Goal: Information Seeking & Learning: Learn about a topic

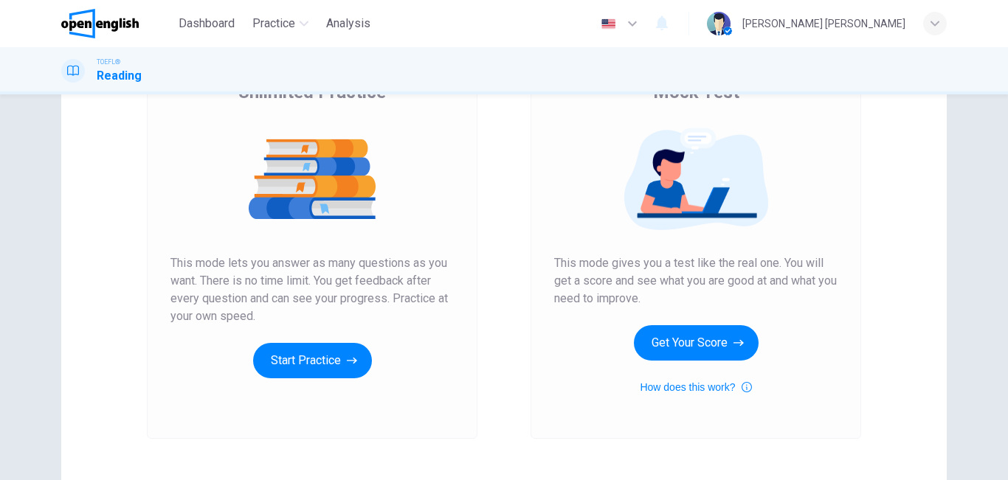
scroll to position [140, 0]
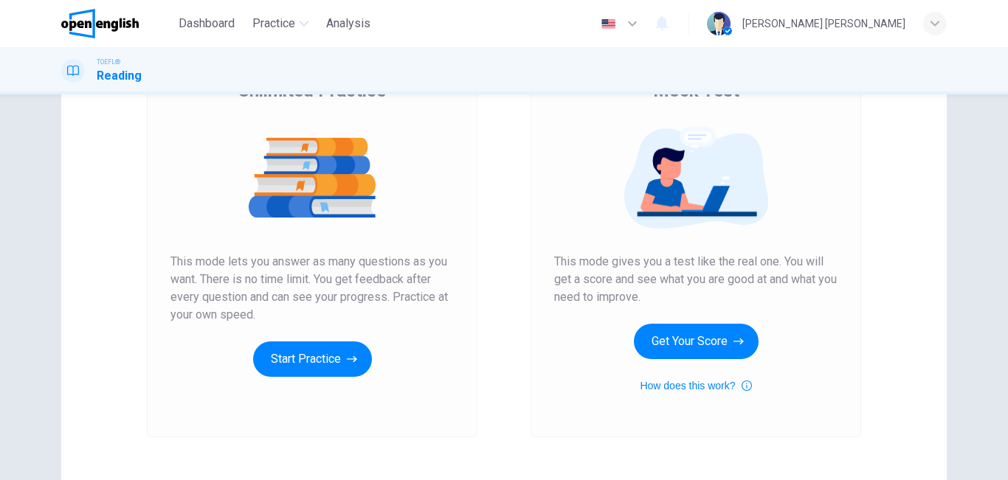
drag, startPoint x: 682, startPoint y: 265, endPoint x: 375, endPoint y: 349, distance: 318.2
click at [375, 349] on div "Unlimited Practice Mock Test Unlimited Practice This mode lets you answer as ma…" at bounding box center [503, 240] width 885 height 513
click at [307, 359] on button "Start Practice" at bounding box center [312, 359] width 119 height 35
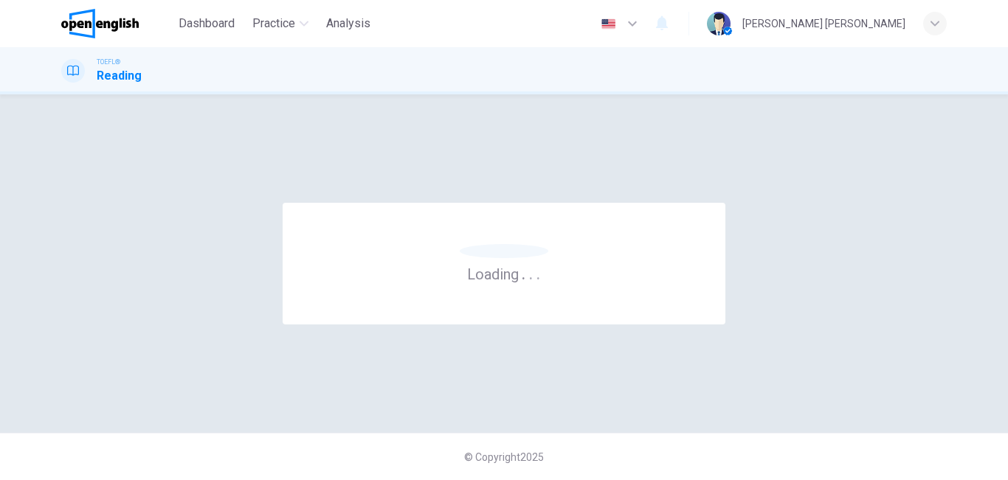
scroll to position [0, 0]
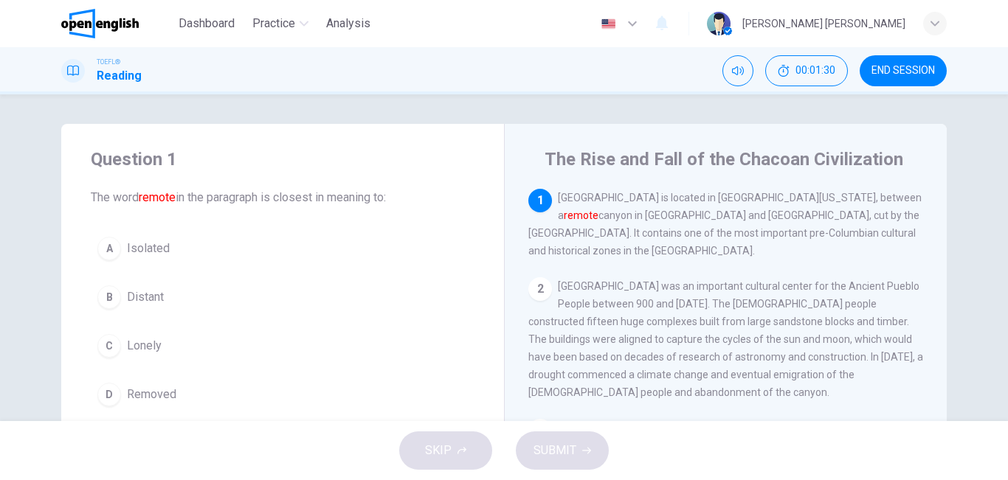
click at [113, 254] on div "A" at bounding box center [109, 249] width 24 height 24
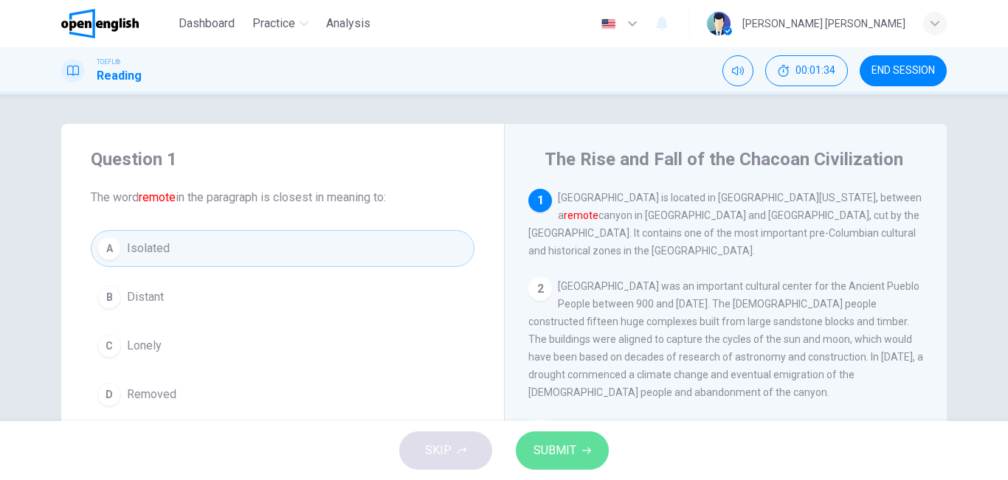
click at [560, 454] on span "SUBMIT" at bounding box center [554, 450] width 43 height 21
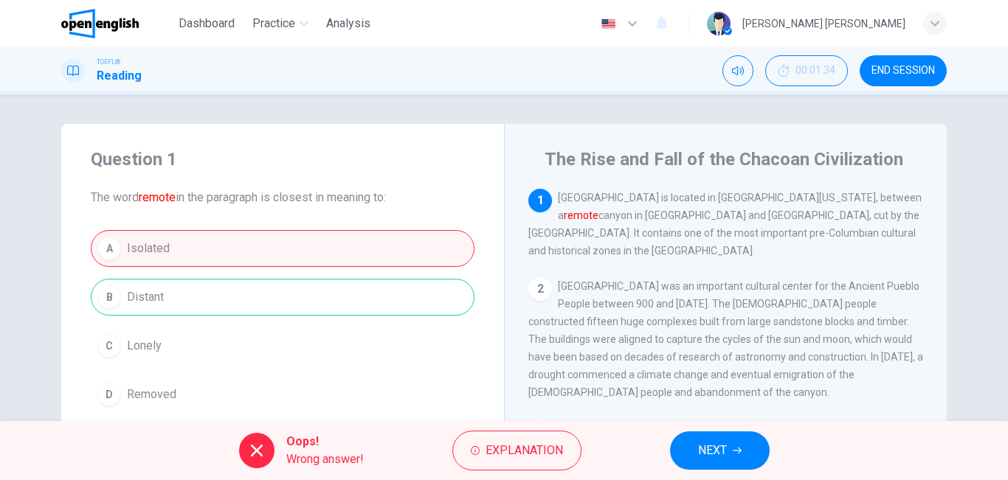
click at [738, 437] on button "NEXT" at bounding box center [720, 451] width 100 height 38
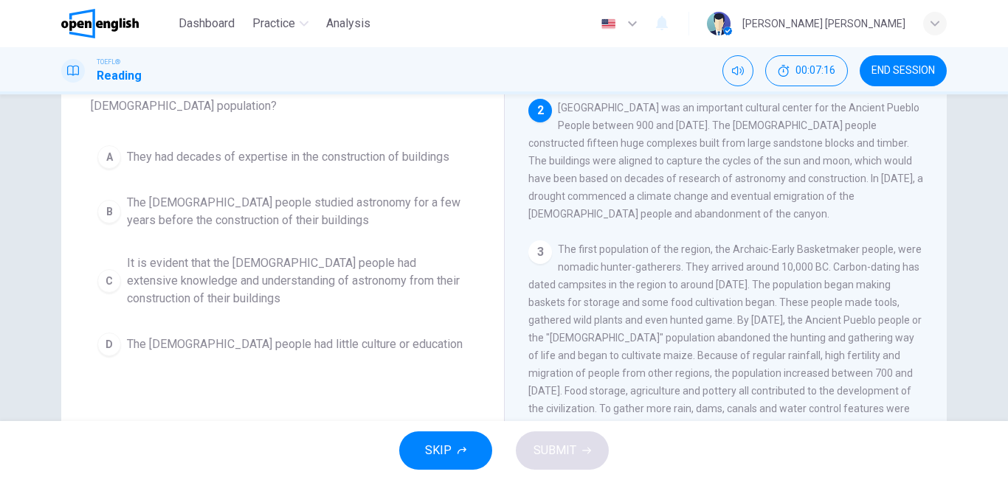
scroll to position [115, 0]
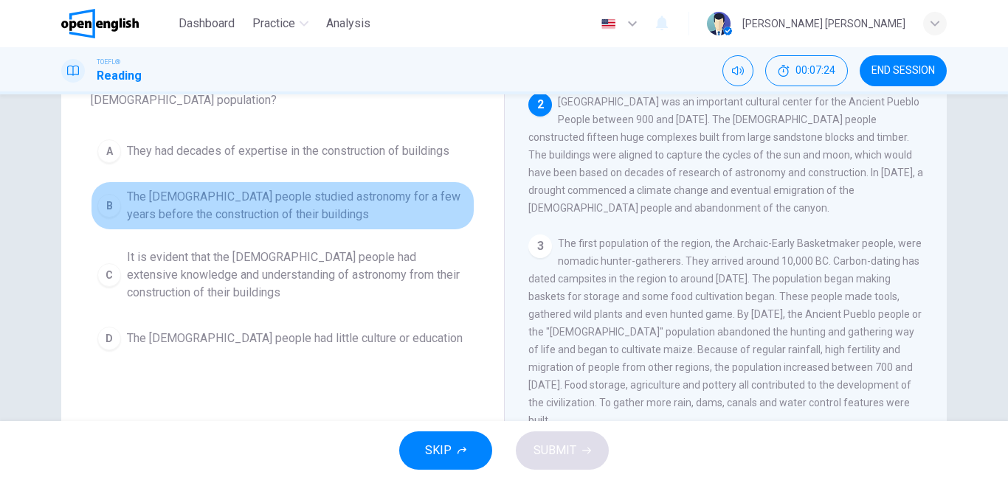
click at [107, 205] on div "B" at bounding box center [109, 206] width 24 height 24
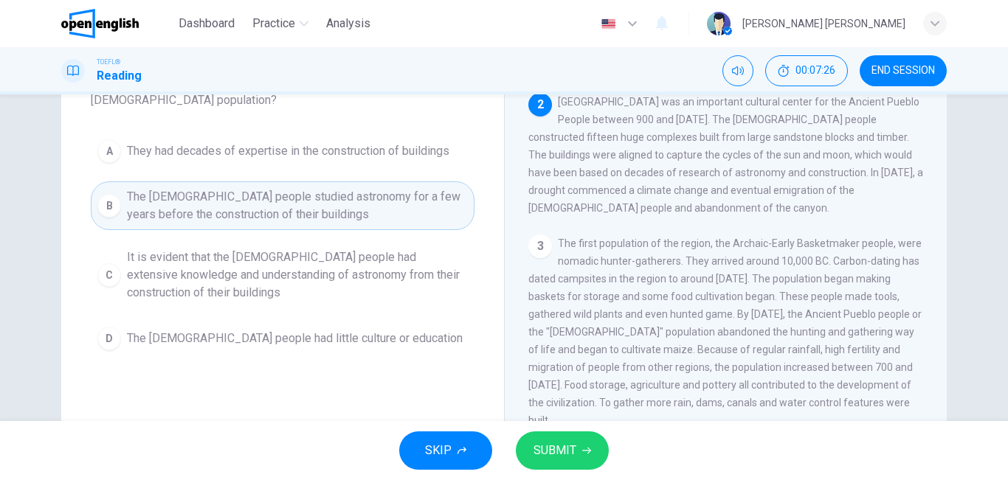
click at [568, 460] on span "SUBMIT" at bounding box center [554, 450] width 43 height 21
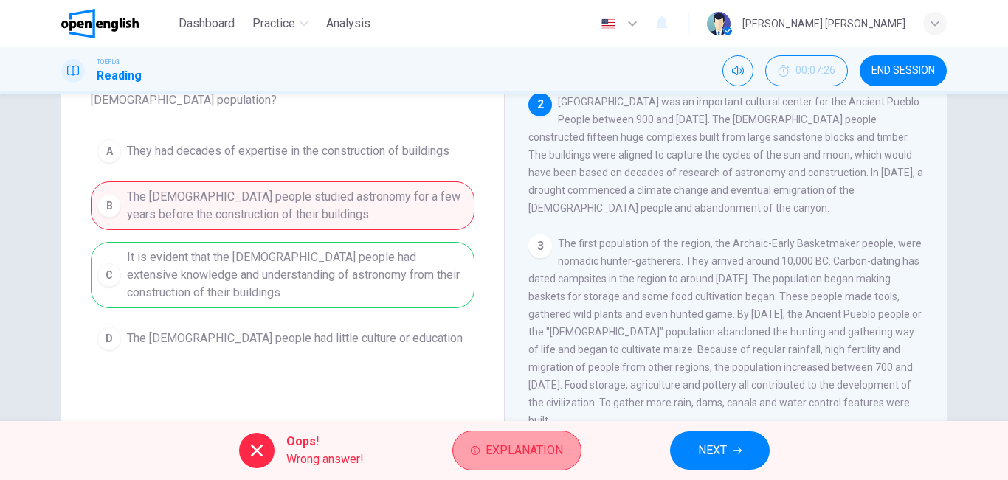
click at [534, 455] on span "Explanation" at bounding box center [523, 450] width 77 height 21
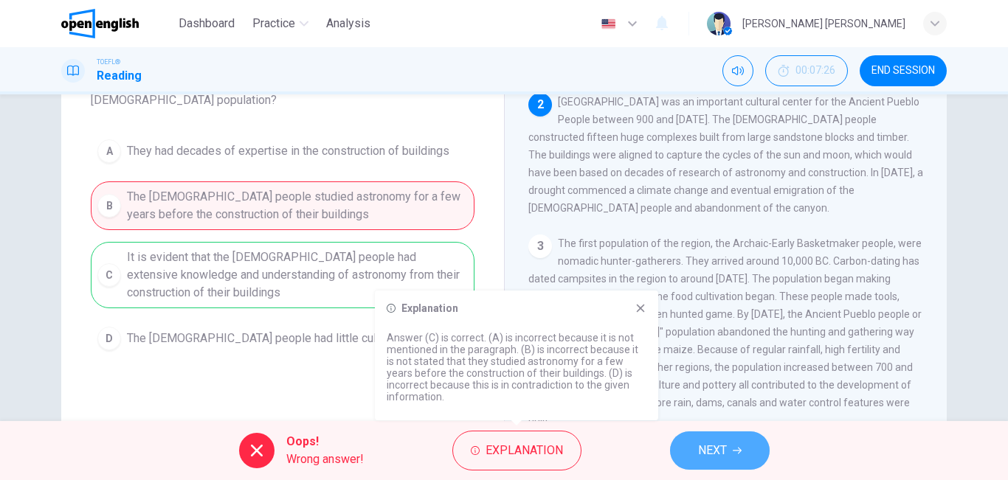
click at [716, 460] on span "NEXT" at bounding box center [712, 450] width 29 height 21
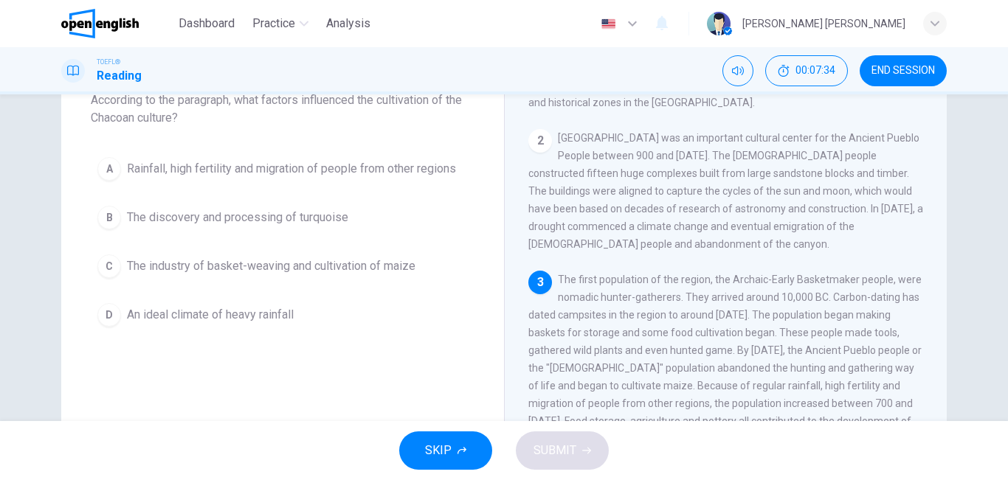
scroll to position [94, 0]
drag, startPoint x: 958, startPoint y: 275, endPoint x: 953, endPoint y: 292, distance: 17.7
click at [953, 294] on div "Question 3 According to the paragraph, what factors influenced the cultivation …" at bounding box center [504, 286] width 932 height 513
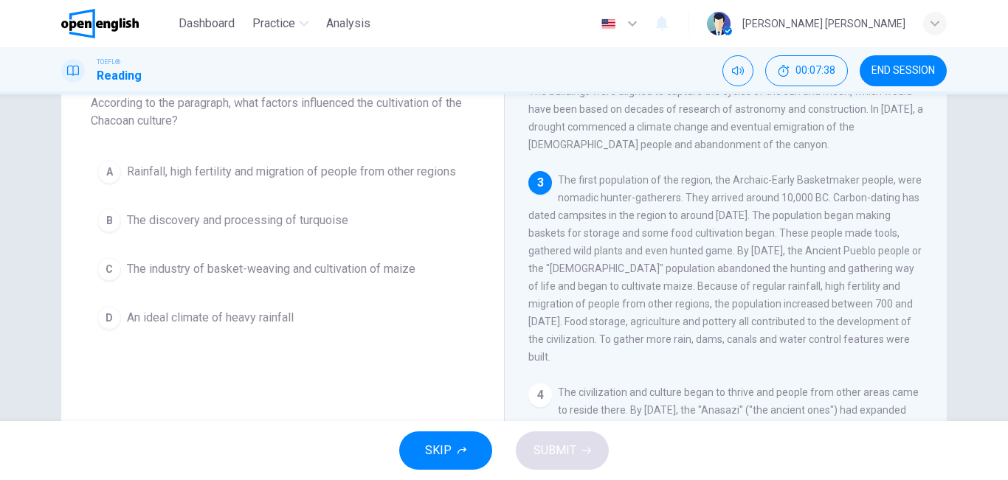
scroll to position [157, 0]
click at [107, 181] on div "A" at bounding box center [109, 172] width 24 height 24
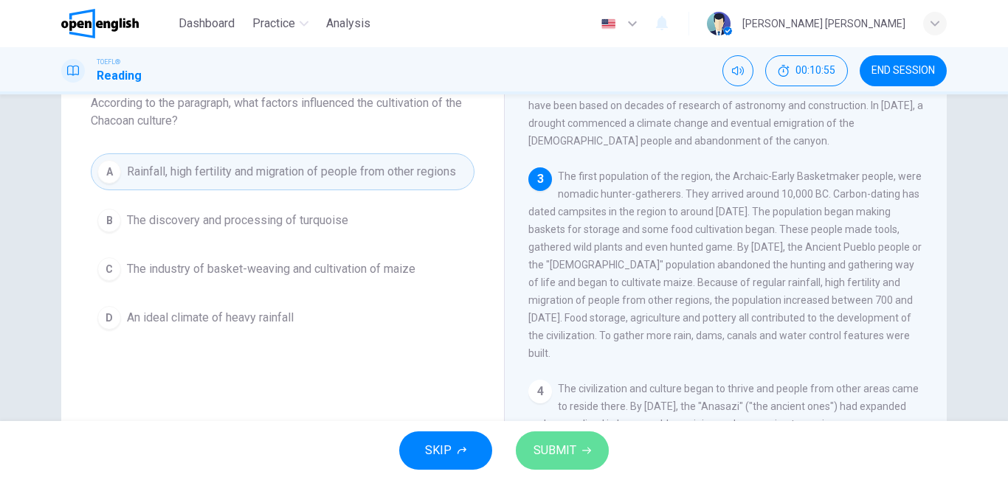
click at [575, 445] on span "SUBMIT" at bounding box center [554, 450] width 43 height 21
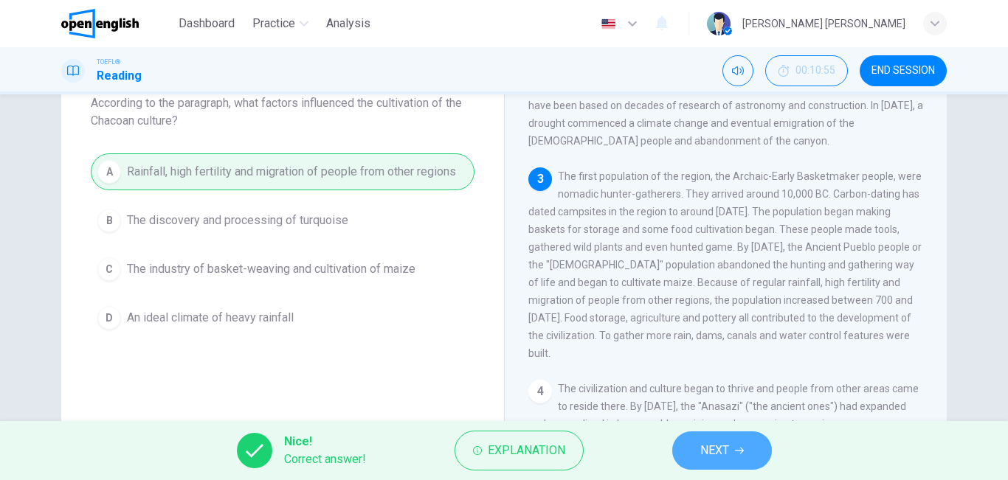
click at [723, 443] on span "NEXT" at bounding box center [714, 450] width 29 height 21
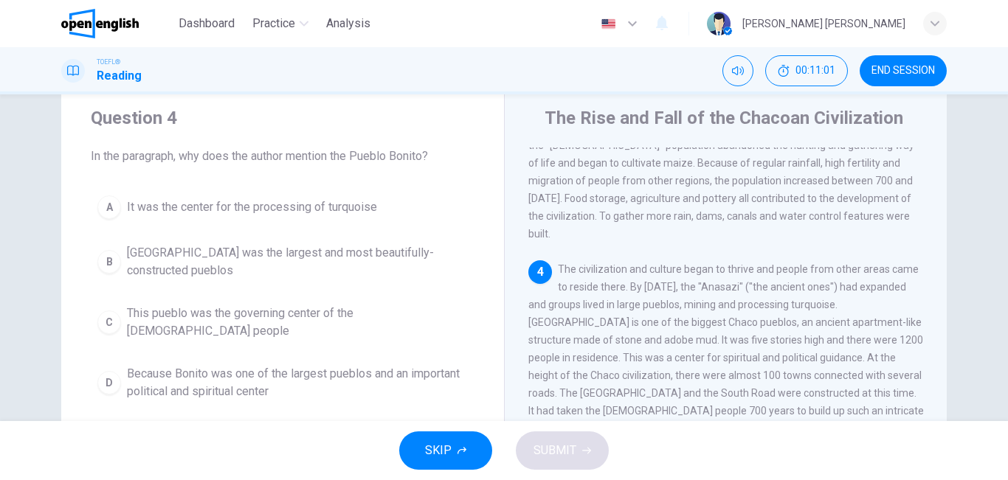
scroll to position [40, 0]
click at [104, 261] on div "B" at bounding box center [109, 264] width 24 height 24
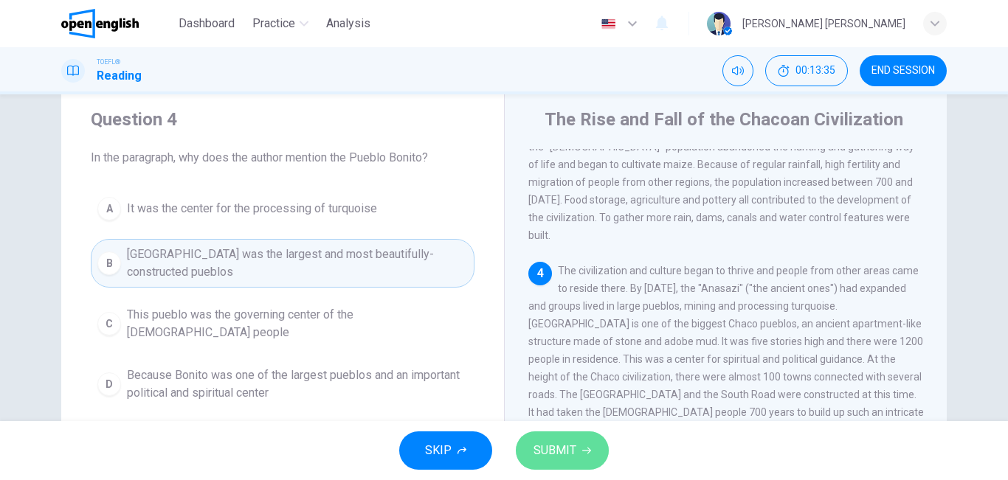
click at [572, 458] on span "SUBMIT" at bounding box center [554, 450] width 43 height 21
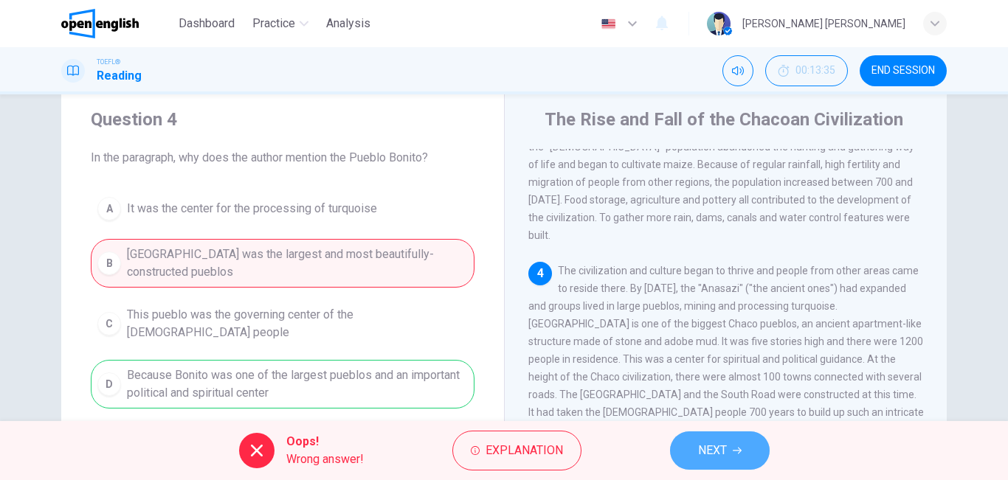
click at [725, 445] on span "NEXT" at bounding box center [712, 450] width 29 height 21
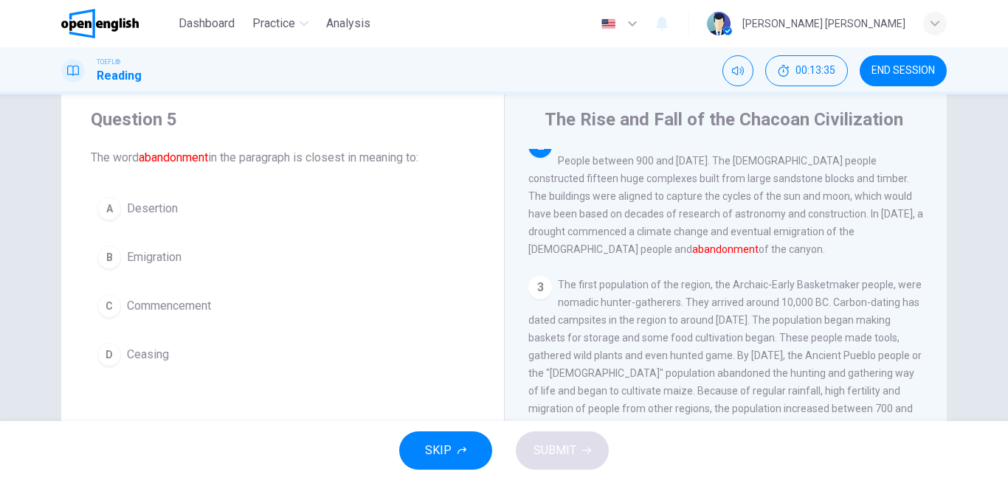
scroll to position [91, 0]
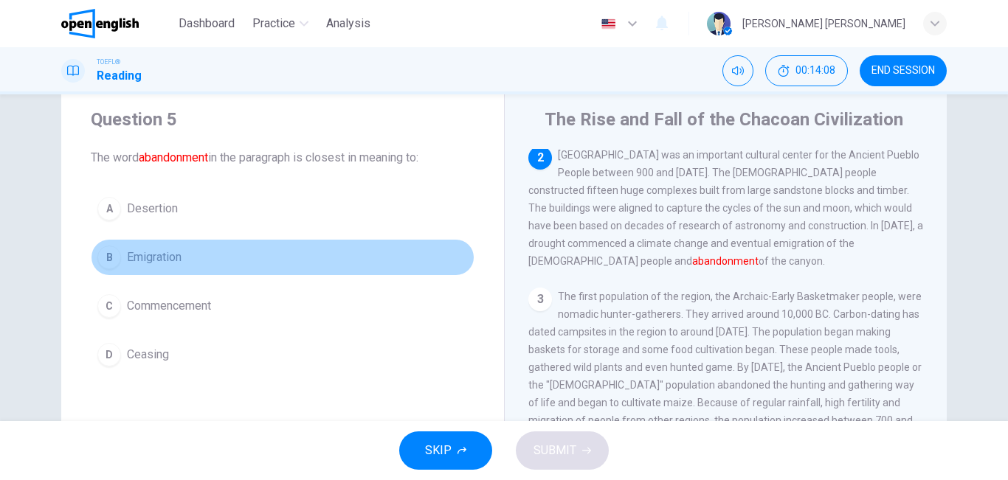
click at [106, 257] on div "B" at bounding box center [109, 258] width 24 height 24
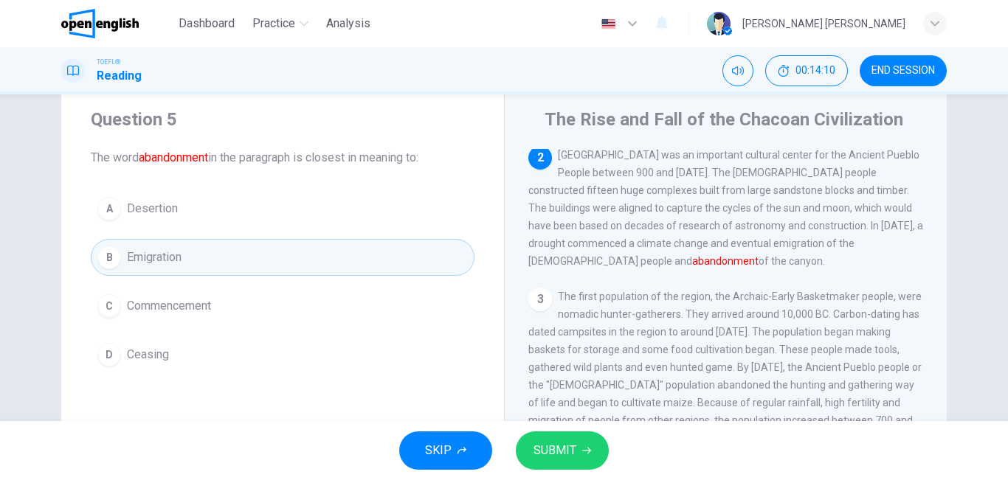
click at [552, 455] on span "SUBMIT" at bounding box center [554, 450] width 43 height 21
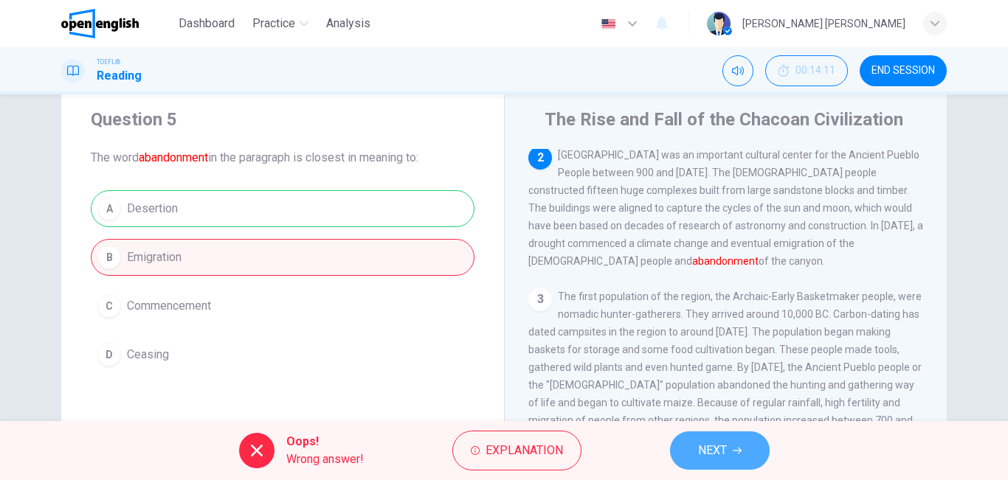
click at [695, 452] on button "NEXT" at bounding box center [720, 451] width 100 height 38
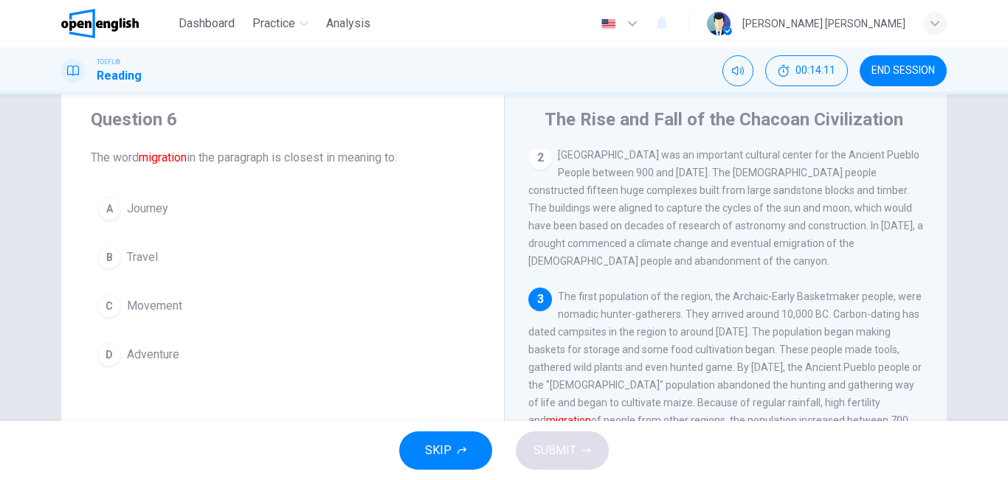
scroll to position [146, 0]
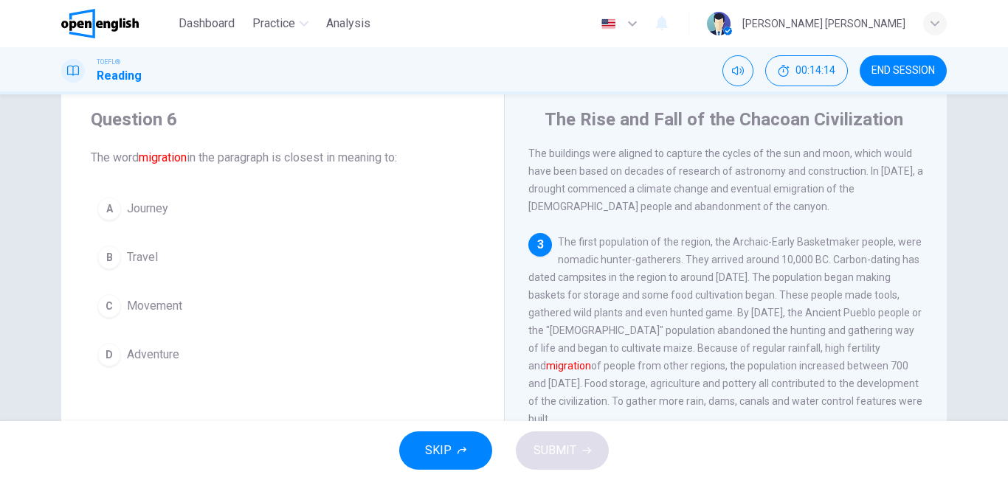
click at [91, 299] on button "C Movement" at bounding box center [283, 306] width 384 height 37
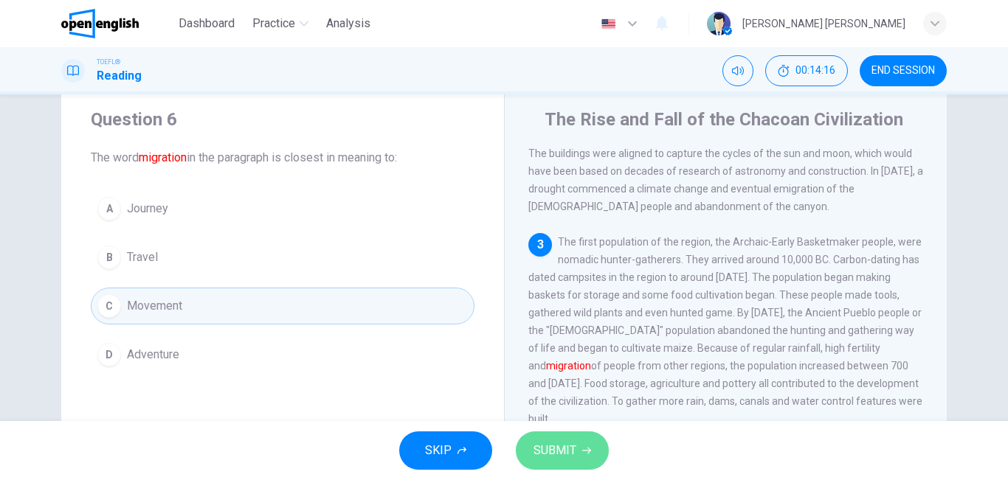
click at [560, 447] on span "SUBMIT" at bounding box center [554, 450] width 43 height 21
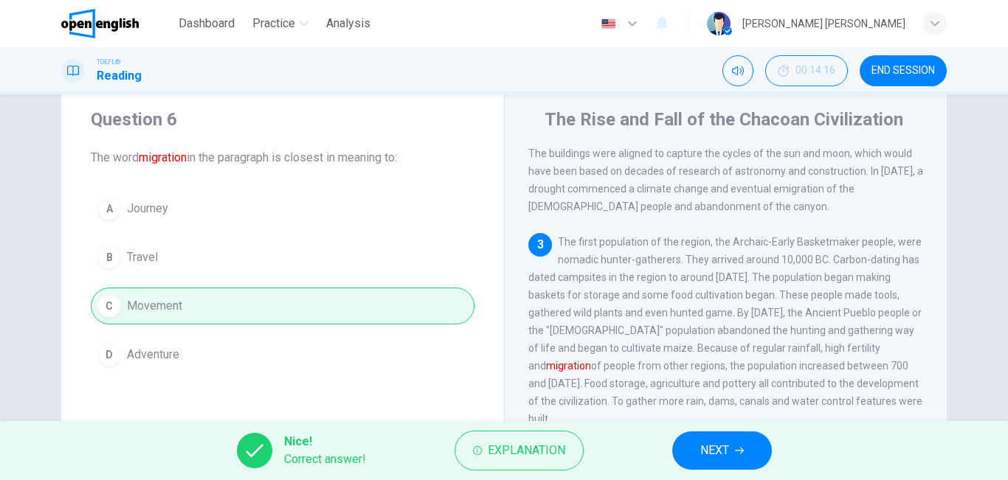
click at [741, 429] on div "Nice! Correct answer! Explanation NEXT" at bounding box center [504, 450] width 1008 height 59
click at [730, 460] on button "NEXT" at bounding box center [722, 451] width 100 height 38
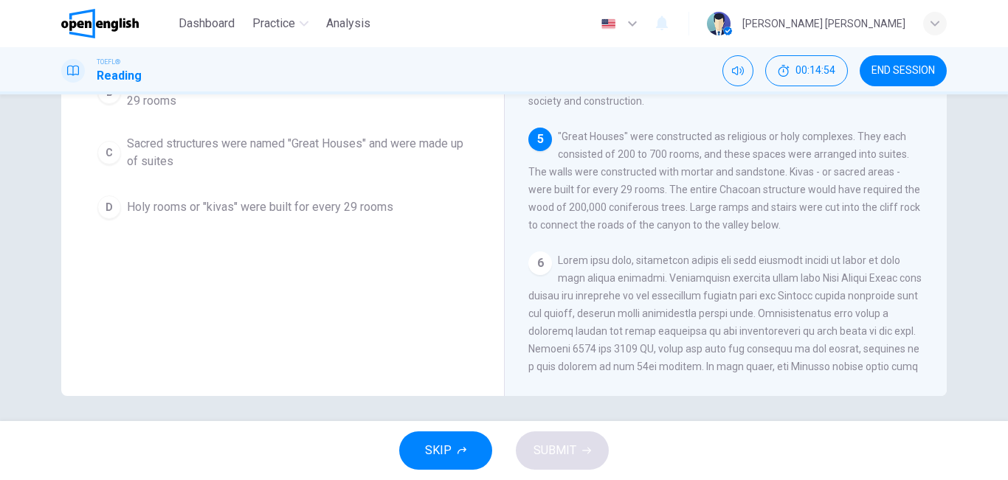
scroll to position [245, 0]
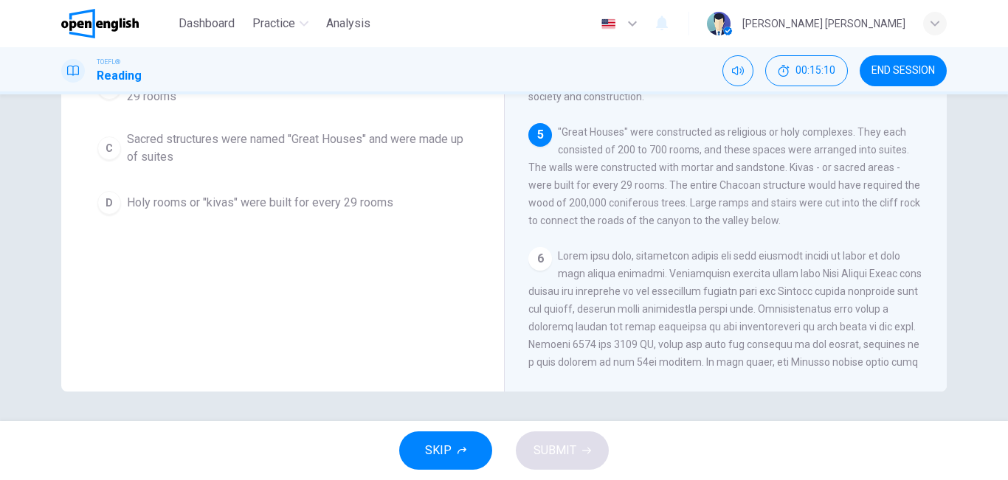
drag, startPoint x: 931, startPoint y: 195, endPoint x: 956, endPoint y: 142, distance: 58.7
click at [956, 142] on div "Question 7 According to the paragraph, all of the following statements are true…" at bounding box center [504, 135] width 932 height 513
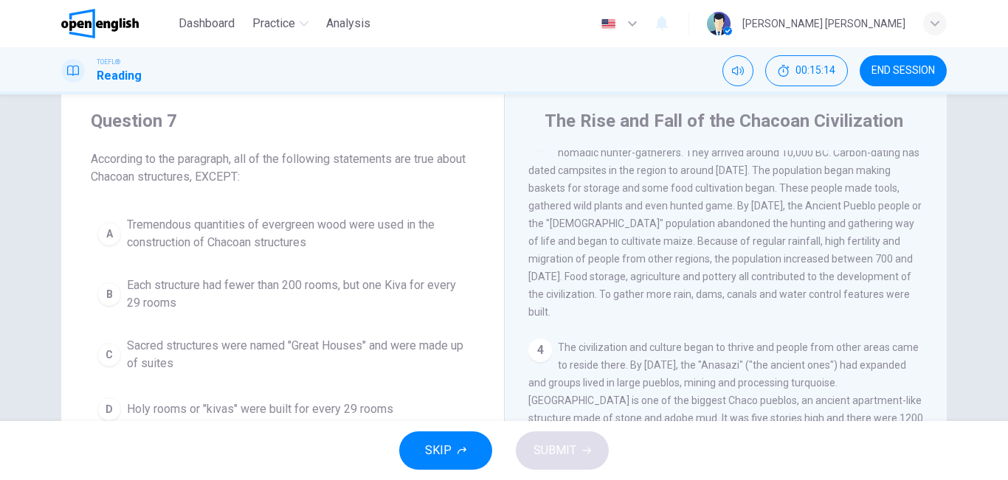
scroll to position [37, 0]
click at [107, 237] on div "A" at bounding box center [109, 236] width 24 height 24
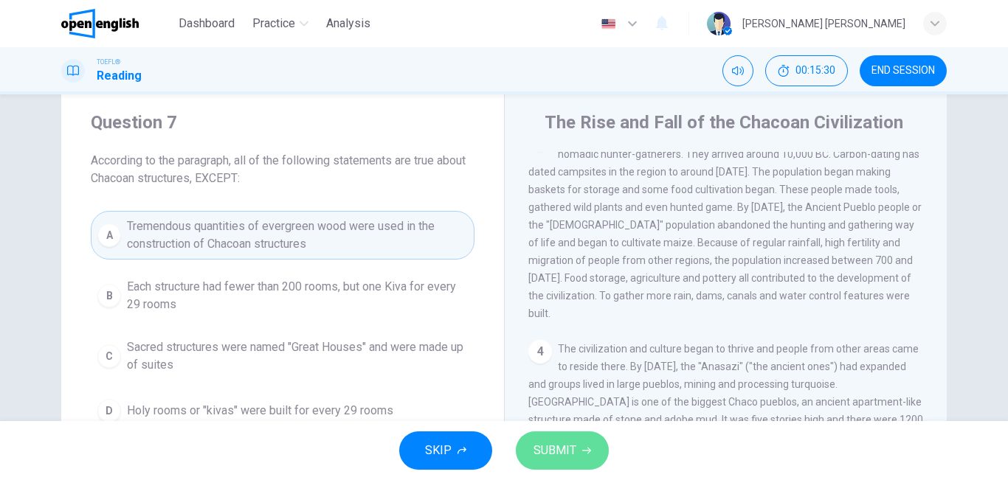
click at [565, 447] on span "SUBMIT" at bounding box center [554, 450] width 43 height 21
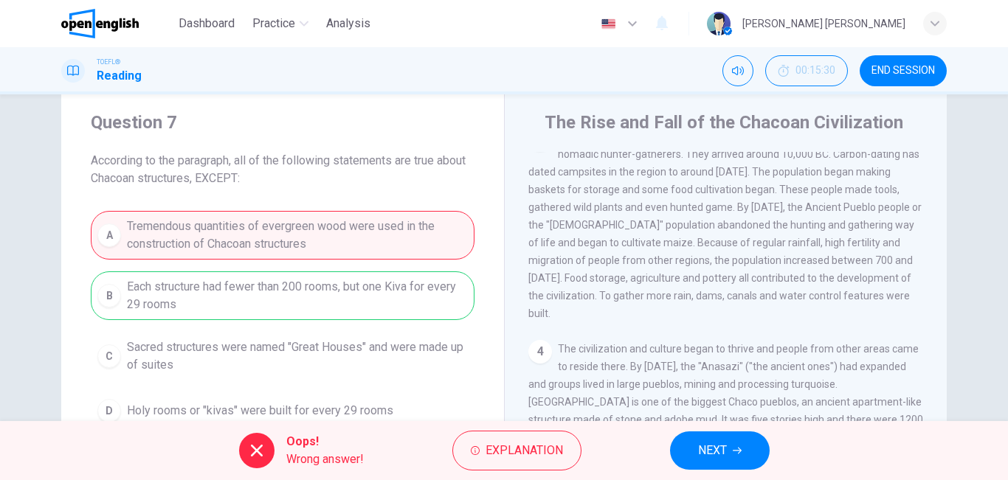
click at [707, 444] on span "NEXT" at bounding box center [712, 450] width 29 height 21
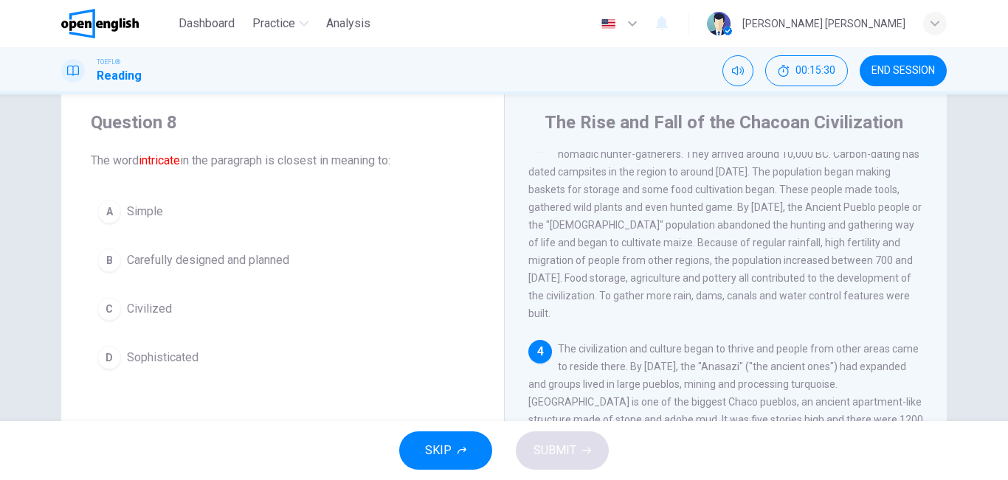
scroll to position [330, 0]
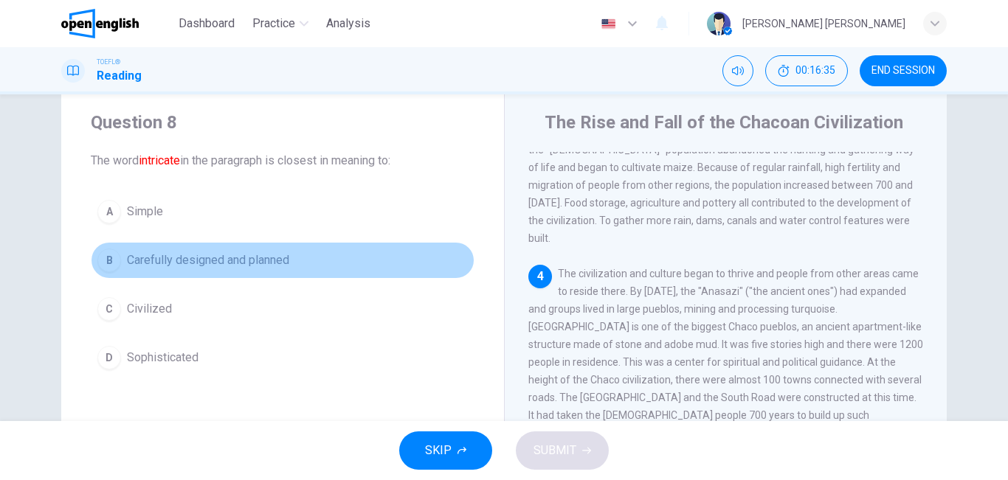
click at [107, 258] on div "B" at bounding box center [109, 261] width 24 height 24
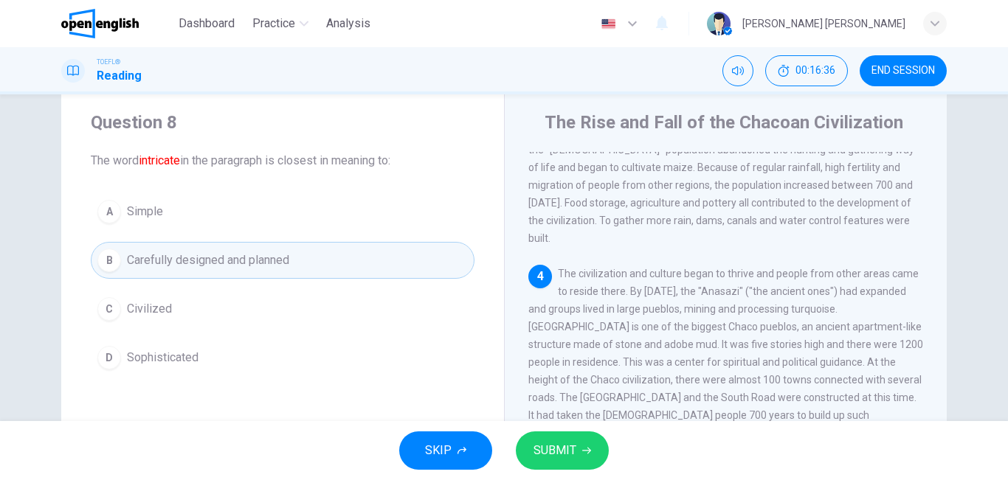
click at [546, 456] on span "SUBMIT" at bounding box center [554, 450] width 43 height 21
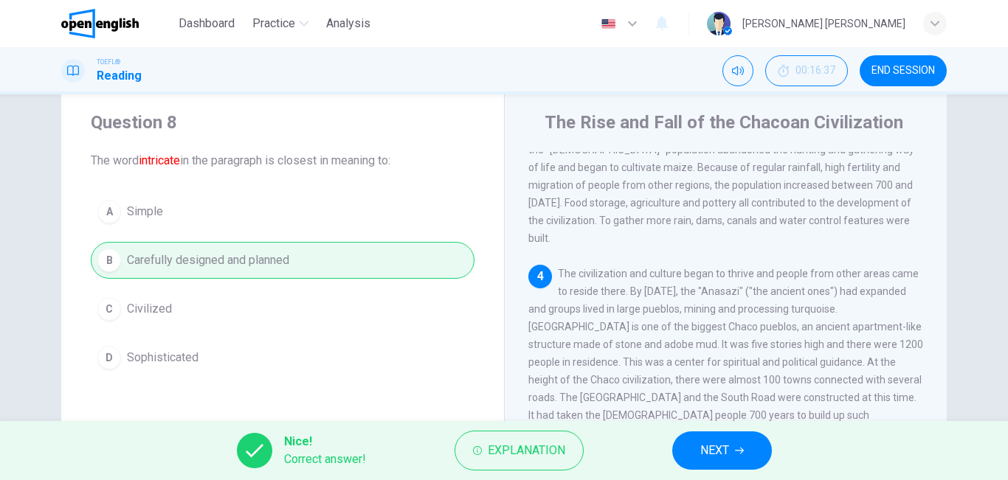
click at [713, 445] on span "NEXT" at bounding box center [714, 450] width 29 height 21
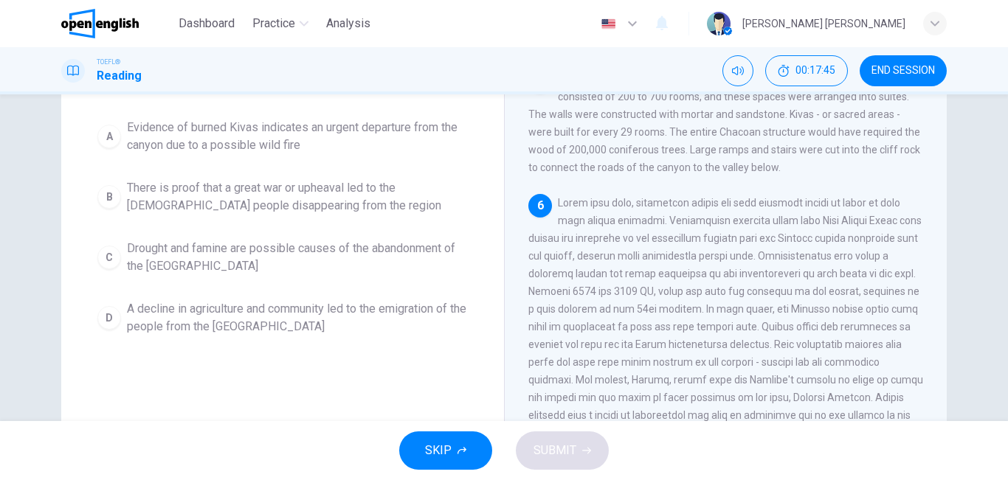
scroll to position [157, 0]
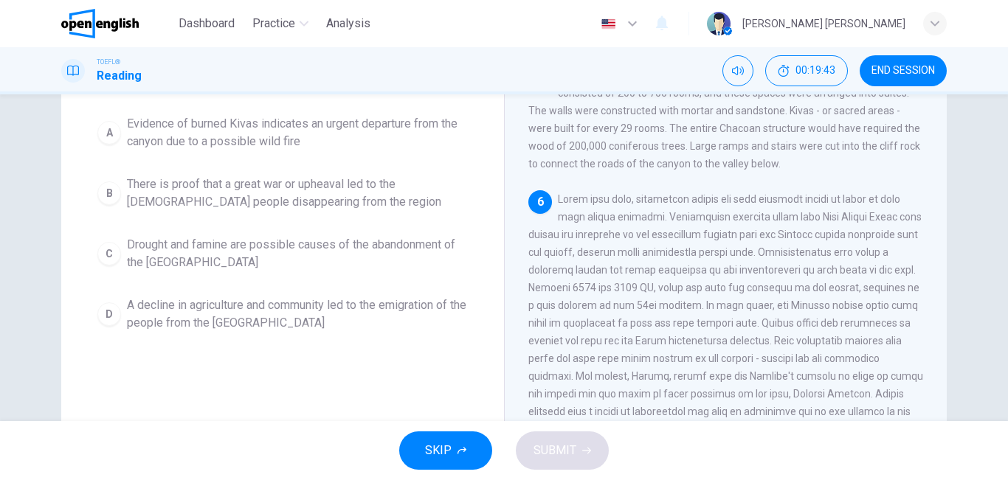
click at [277, 353] on div "Question 9 The paragraph supports which of the following statements about the e…" at bounding box center [282, 223] width 443 height 513
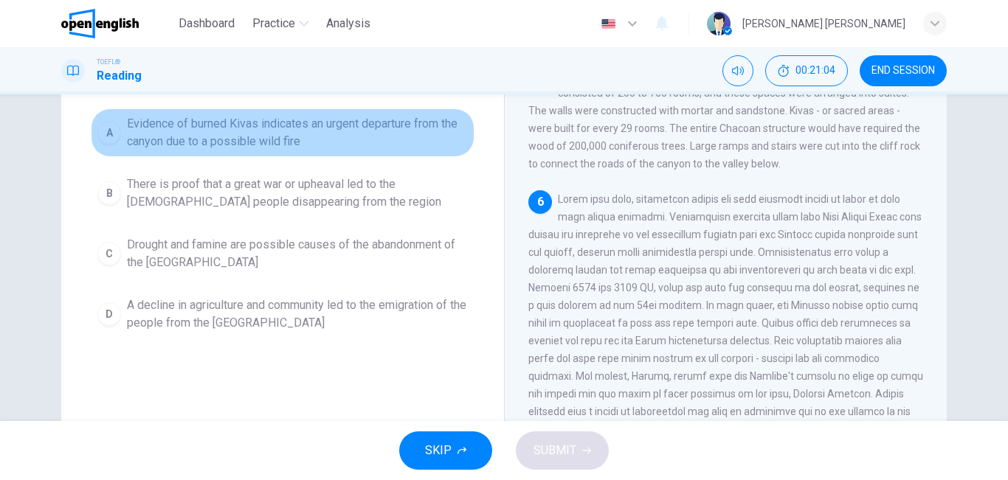
click at [107, 121] on div "A" at bounding box center [109, 133] width 24 height 24
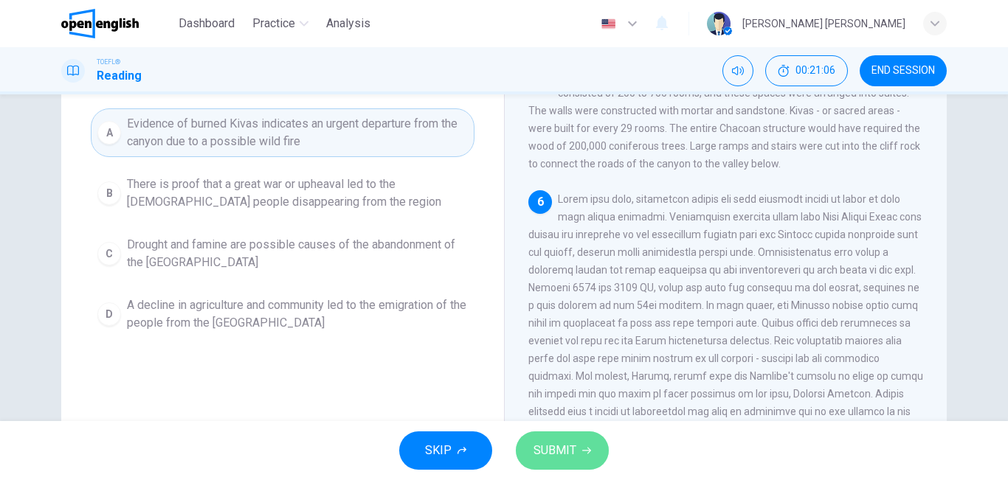
click at [557, 454] on span "SUBMIT" at bounding box center [554, 450] width 43 height 21
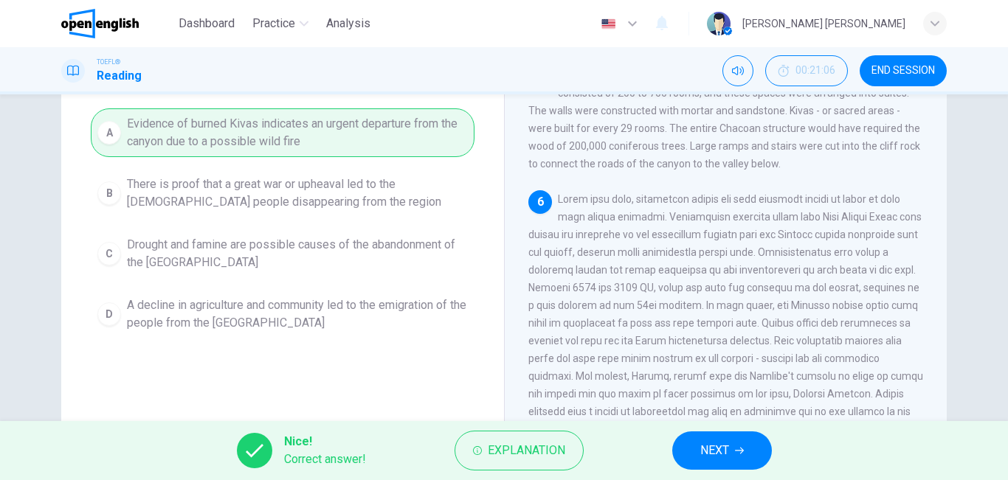
click at [725, 446] on span "NEXT" at bounding box center [714, 450] width 29 height 21
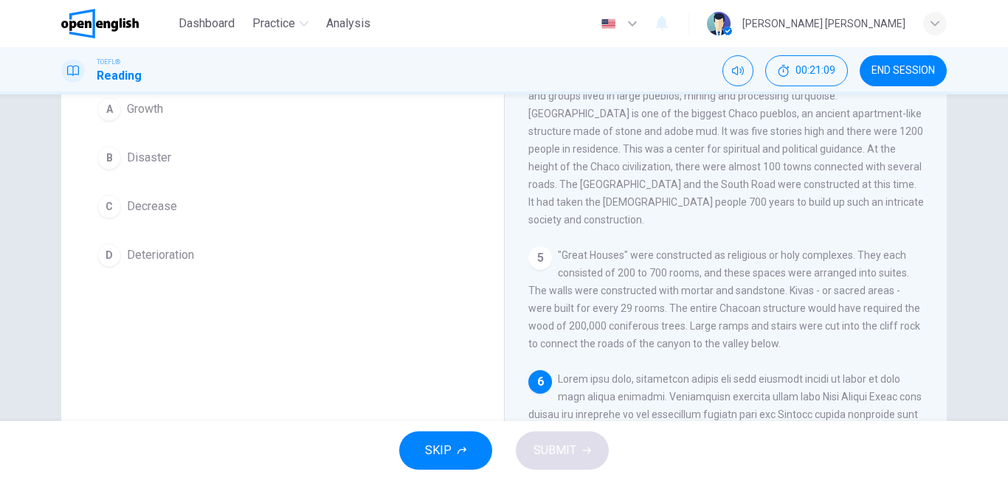
scroll to position [434, 0]
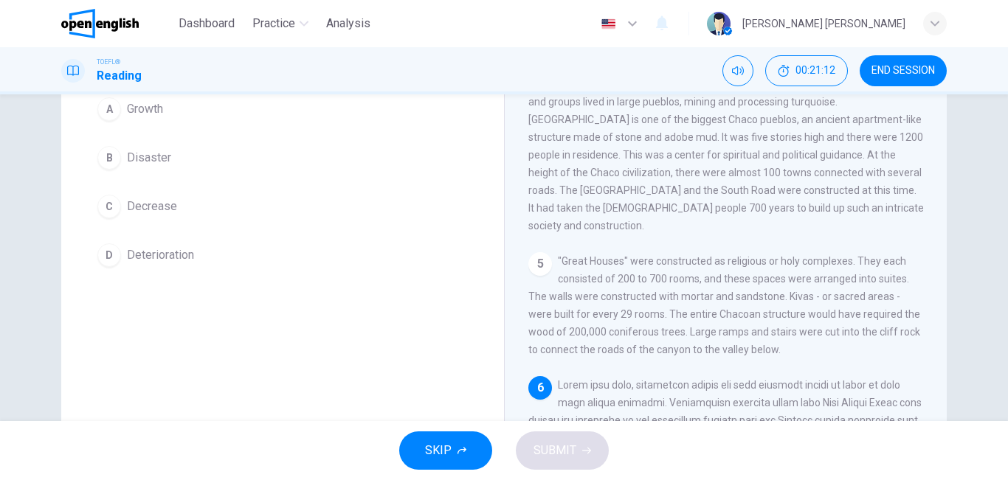
drag, startPoint x: 999, startPoint y: 264, endPoint x: 1007, endPoint y: 153, distance: 110.9
click at [1007, 153] on div "Question 10 The word decline in the paragraph is closest in meaning to: A Growt…" at bounding box center [504, 257] width 1008 height 327
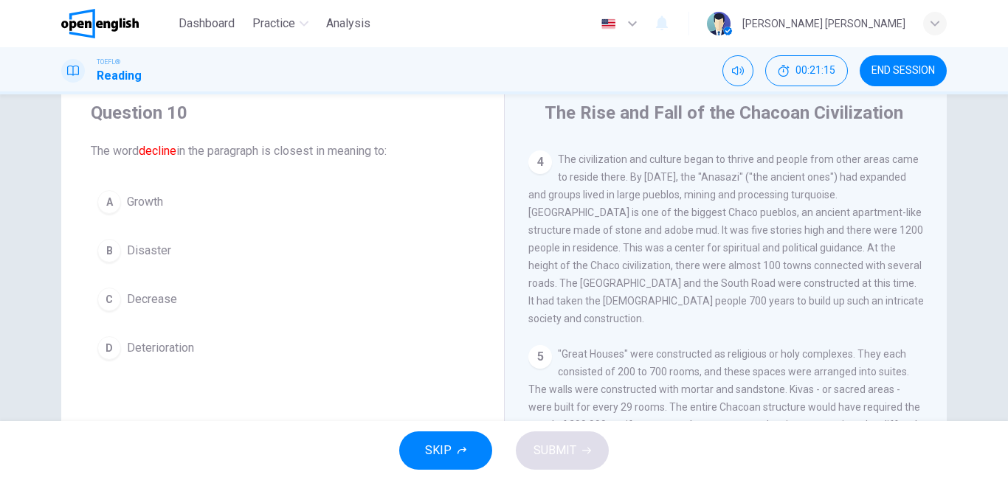
scroll to position [41, 0]
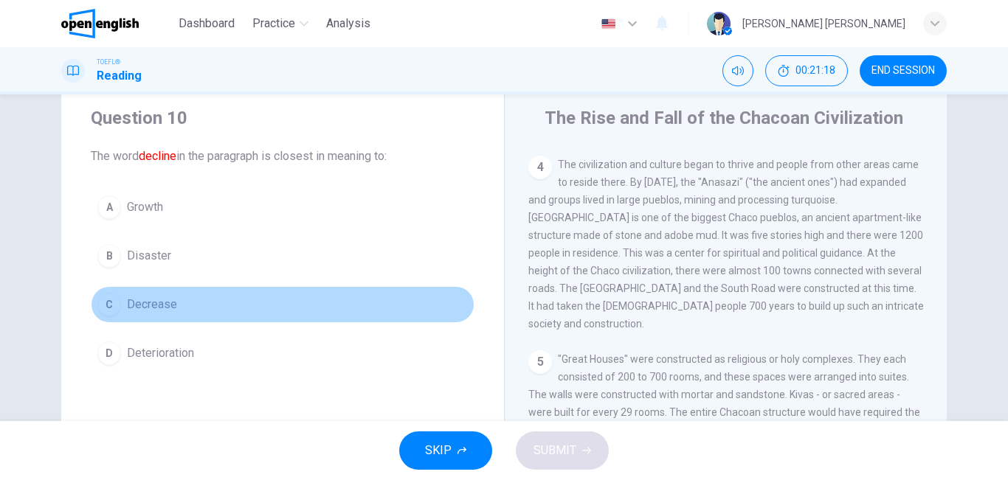
click at [104, 303] on div "C" at bounding box center [109, 305] width 24 height 24
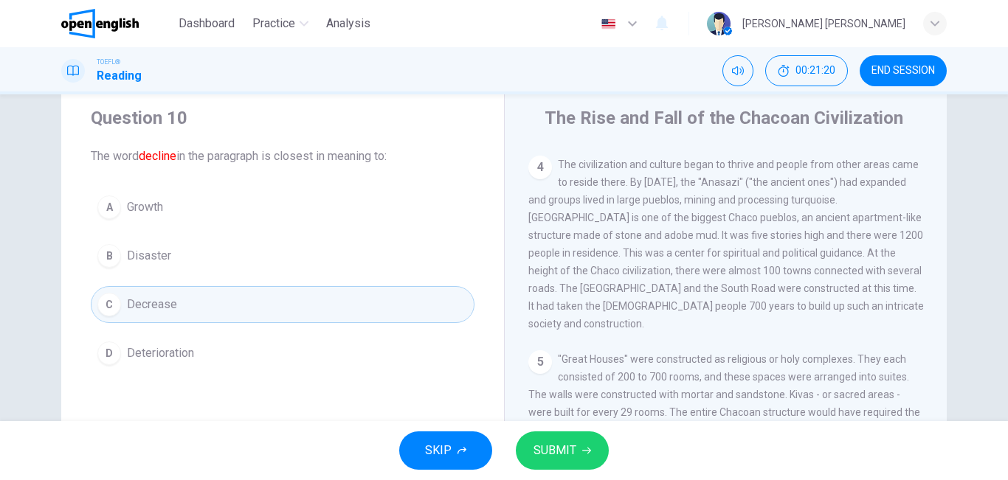
click at [553, 441] on span "SUBMIT" at bounding box center [554, 450] width 43 height 21
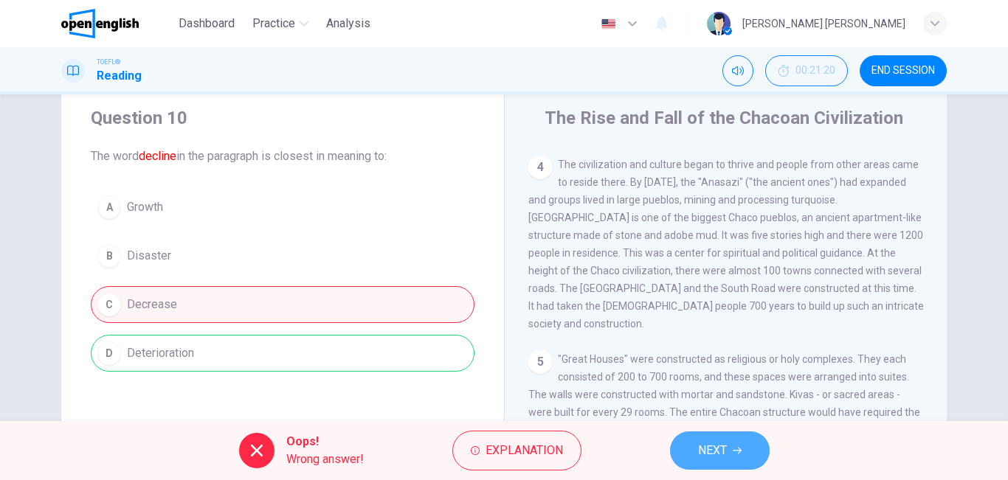
click at [710, 450] on span "NEXT" at bounding box center [712, 450] width 29 height 21
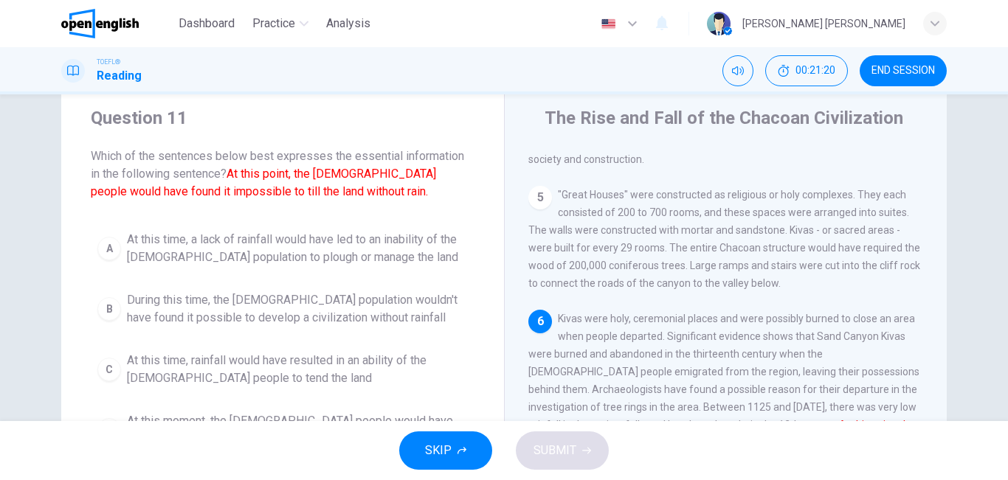
scroll to position [604, 0]
click at [692, 468] on div "SKIP SUBMIT" at bounding box center [504, 450] width 1008 height 59
click at [78, 367] on div "Question 11 Which of the sentences below best expresses the essential informati…" at bounding box center [282, 280] width 443 height 395
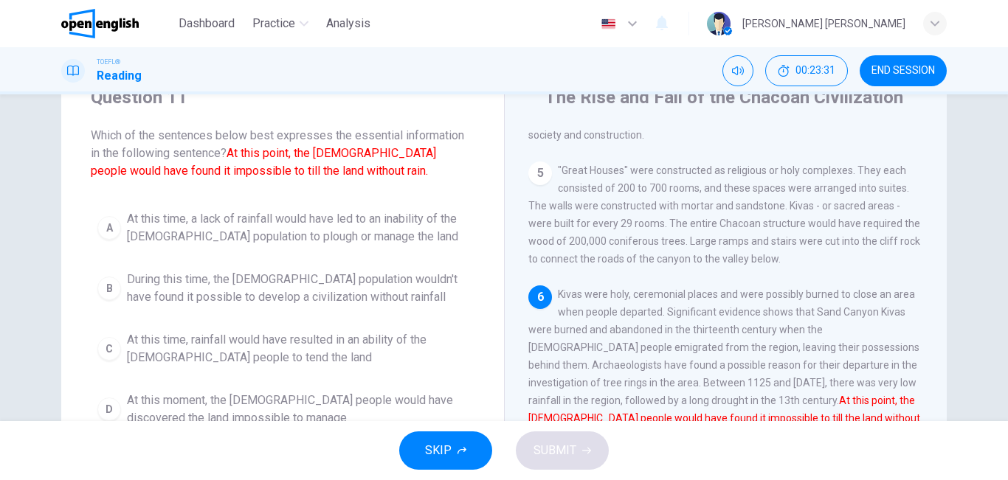
scroll to position [62, 0]
